Goal: Find specific page/section: Find specific page/section

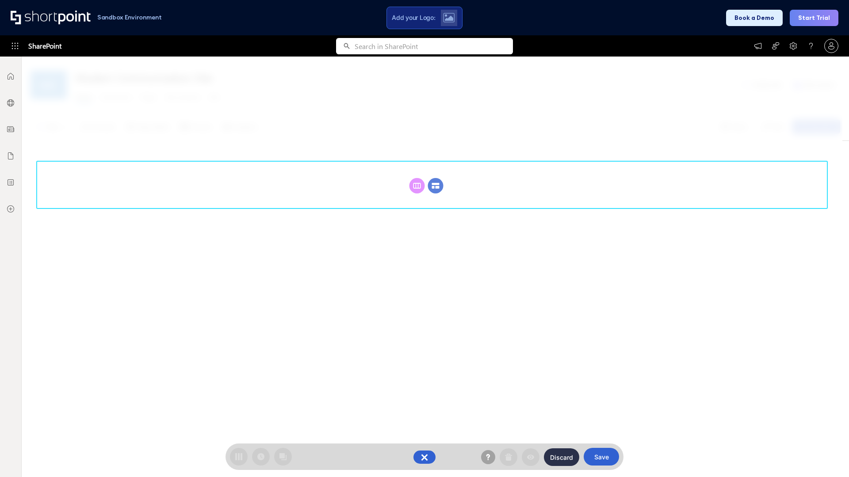
click at [435, 186] on circle at bounding box center [435, 185] width 15 height 15
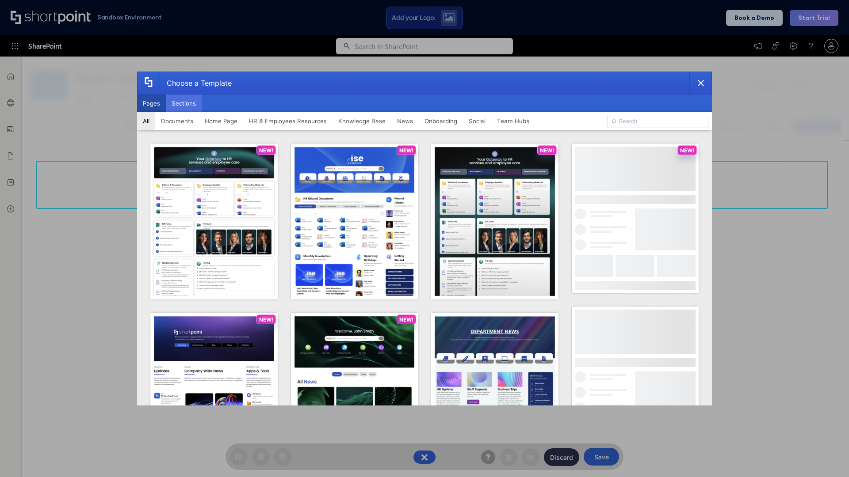
click at [183, 103] on button "Sections" at bounding box center [184, 104] width 36 height 18
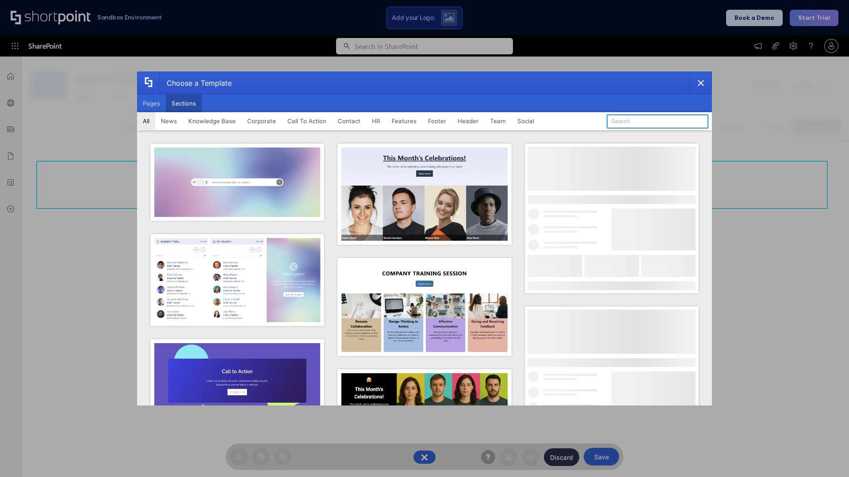
type input "Footer 8"
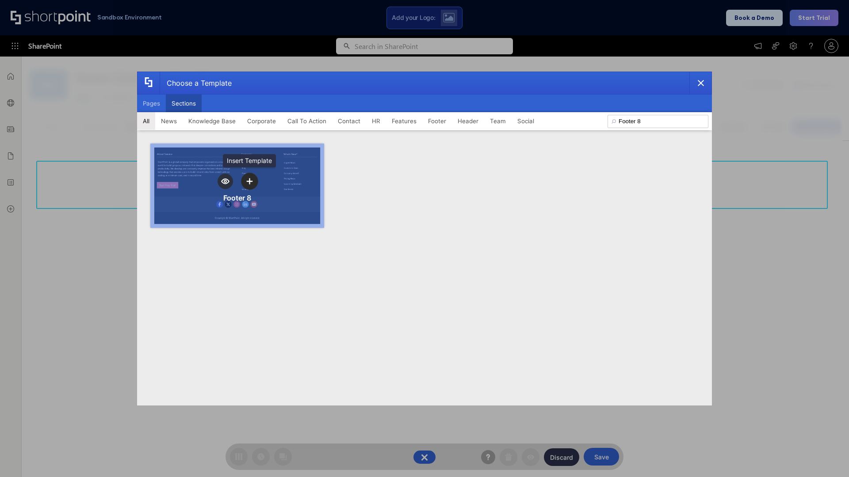
click at [249, 181] on icon "template selector" at bounding box center [249, 181] width 6 height 6
